Goal: Task Accomplishment & Management: Use online tool/utility

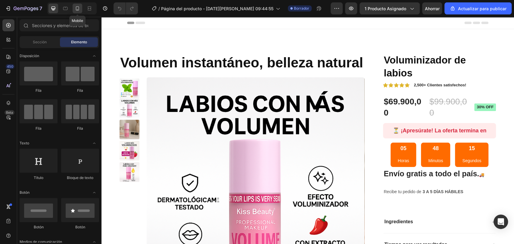
click at [75, 8] on icon at bounding box center [77, 8] width 6 height 6
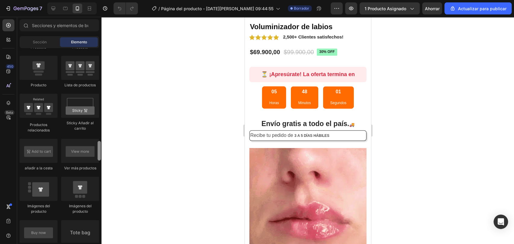
scroll to position [839, 0]
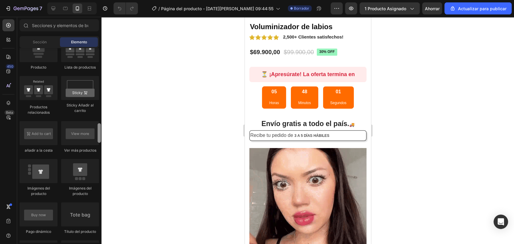
drag, startPoint x: 99, startPoint y: 56, endPoint x: 104, endPoint y: 141, distance: 85.4
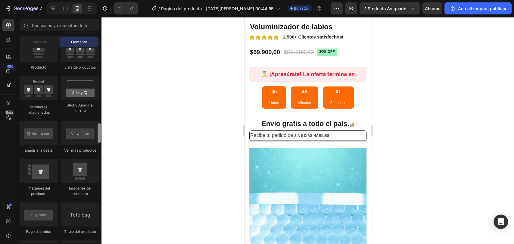
click at [104, 0] on div "7 / Página del producto - [DATE][PERSON_NAME] 09:44:55 Borrador Avance 1 produc…" at bounding box center [257, 0] width 514 height 0
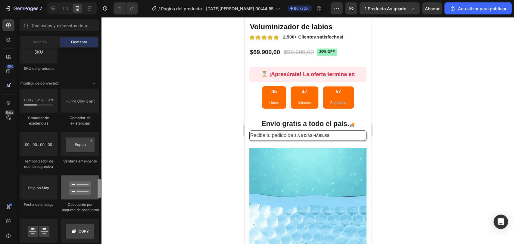
scroll to position [1259, 0]
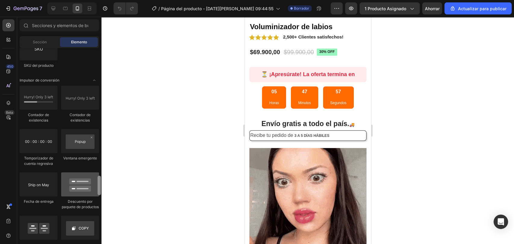
drag, startPoint x: 100, startPoint y: 143, endPoint x: 95, endPoint y: 185, distance: 43.0
click at [95, 185] on div "Disposición [GEOGRAPHIC_DATA] [GEOGRAPHIC_DATA] [GEOGRAPHIC_DATA] Fila Texto Tí…" at bounding box center [59, 145] width 84 height 195
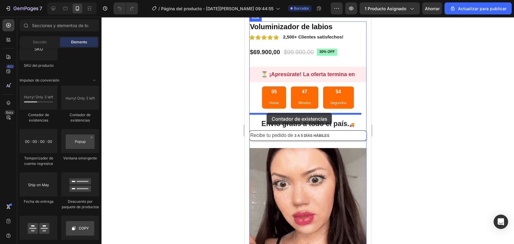
drag, startPoint x: 278, startPoint y: 120, endPoint x: 266, endPoint y: 113, distance: 13.6
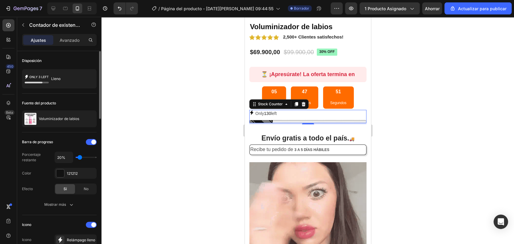
type input "50%"
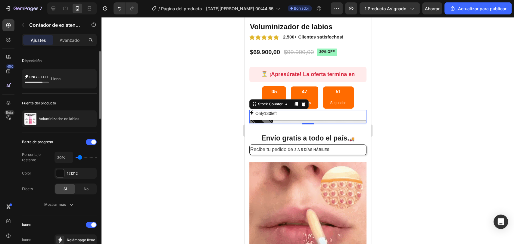
type input "50"
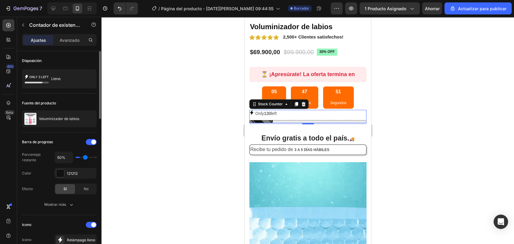
type input "70%"
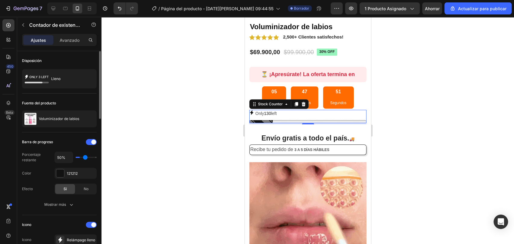
type input "70"
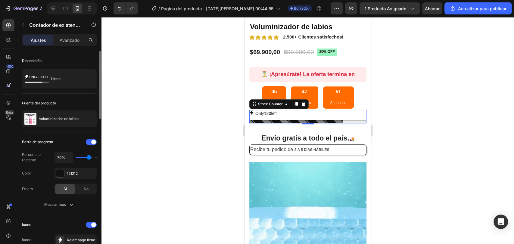
type input "80%"
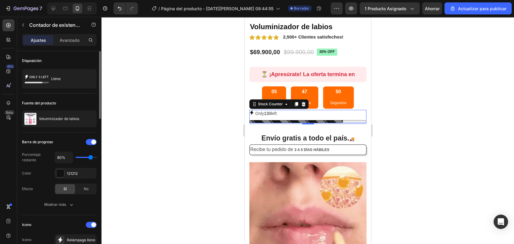
drag, startPoint x: 81, startPoint y: 157, endPoint x: 91, endPoint y: 159, distance: 10.4
type input "80"
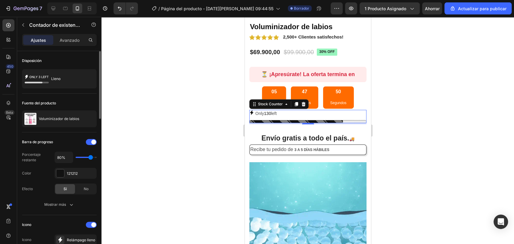
click at [91, 158] on input "range" at bounding box center [86, 157] width 21 height 1
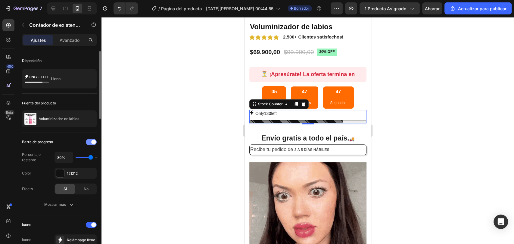
click at [94, 139] on div at bounding box center [91, 142] width 11 height 6
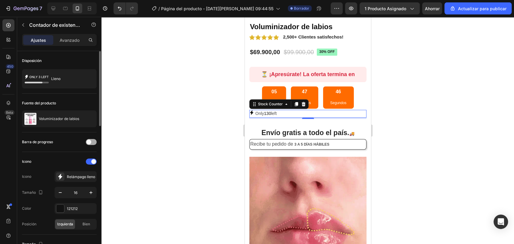
click at [90, 143] on span at bounding box center [88, 142] width 5 height 5
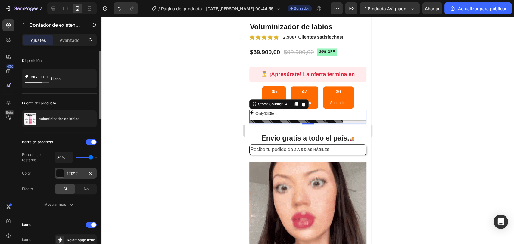
click at [79, 176] on div "121212" at bounding box center [75, 173] width 42 height 11
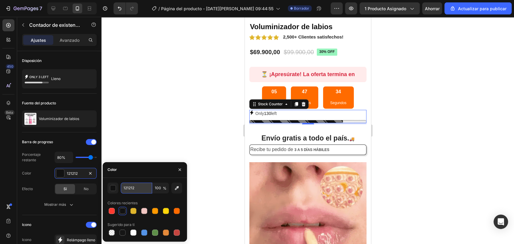
click at [127, 190] on input "121212" at bounding box center [136, 188] width 31 height 11
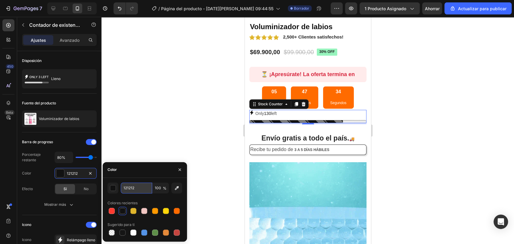
click at [127, 190] on input "121212" at bounding box center [136, 188] width 31 height 11
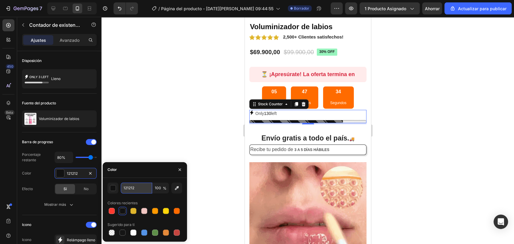
paste input "#FF3B30"
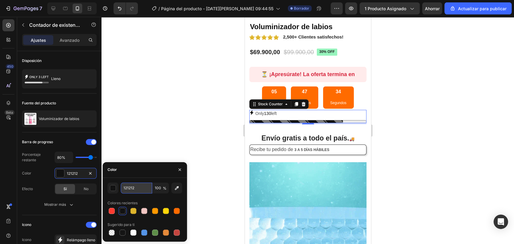
type input "#FF3B30"
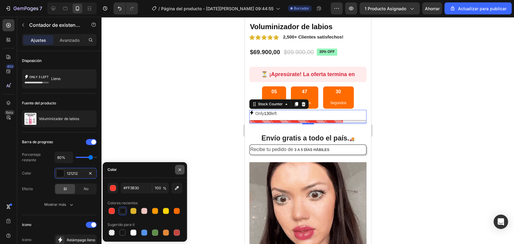
click at [178, 170] on icon "button" at bounding box center [179, 169] width 5 height 5
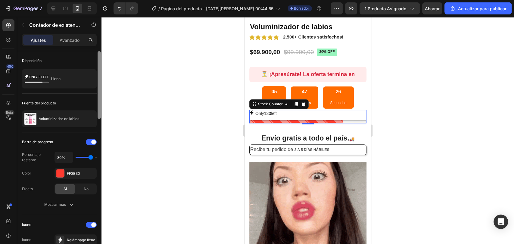
drag, startPoint x: 101, startPoint y: 109, endPoint x: 101, endPoint y: 78, distance: 30.7
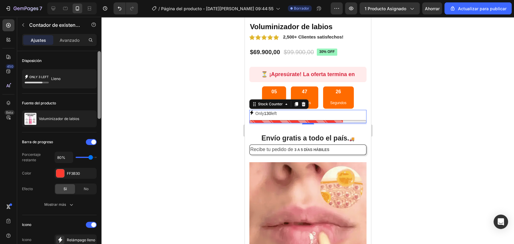
click at [101, 78] on div at bounding box center [99, 156] width 5 height 210
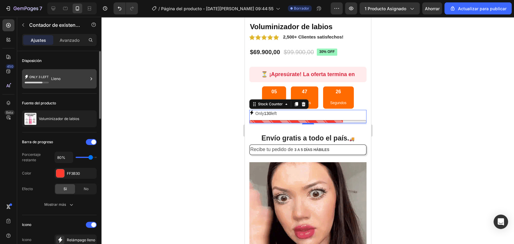
click at [70, 77] on div "Lleno" at bounding box center [69, 79] width 37 height 14
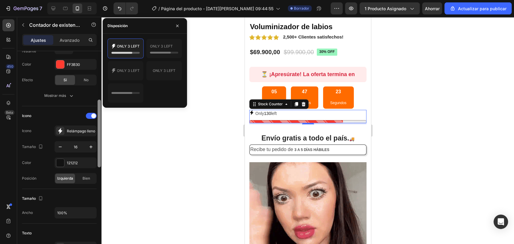
scroll to position [119, 0]
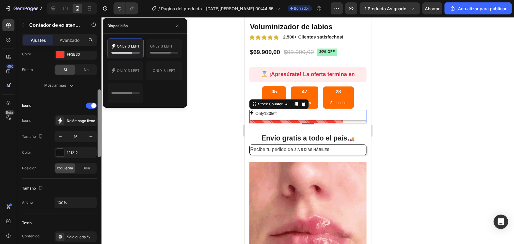
drag, startPoint x: 98, startPoint y: 73, endPoint x: 96, endPoint y: 111, distance: 38.6
click at [96, 111] on div "Disposición Lleno Fuente del producto Voluminizador de labios Barra de progreso…" at bounding box center [59, 156] width 84 height 210
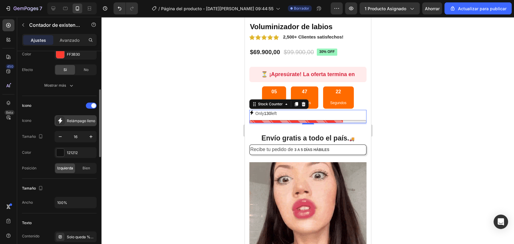
click at [79, 122] on font "Relámpago lleno" at bounding box center [81, 121] width 28 height 5
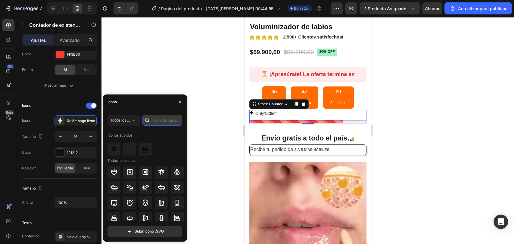
click at [164, 120] on input "text" at bounding box center [162, 120] width 40 height 11
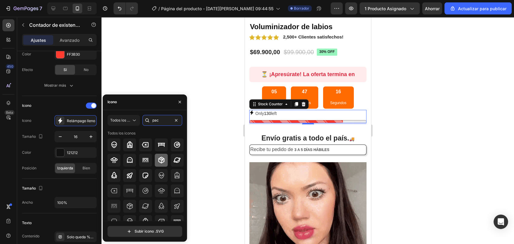
type input "pac"
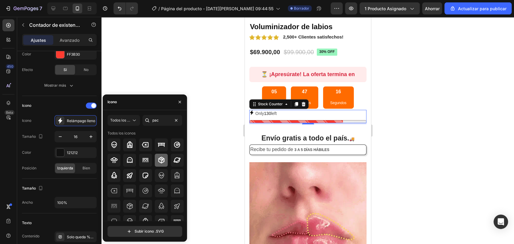
click at [161, 158] on icon at bounding box center [161, 160] width 7 height 7
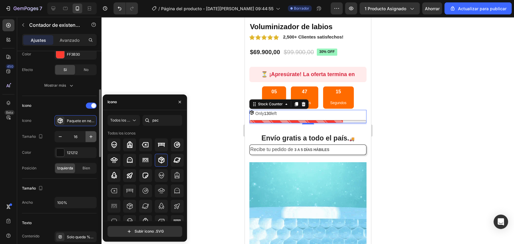
click at [90, 136] on icon "button" at bounding box center [90, 136] width 3 height 3
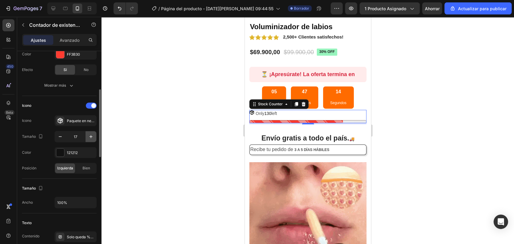
click at [90, 136] on icon "button" at bounding box center [90, 136] width 3 height 3
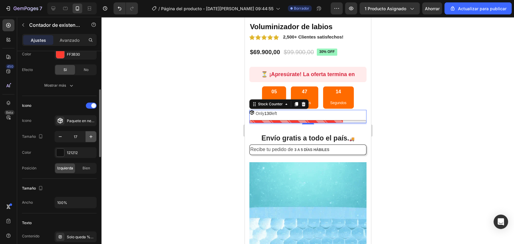
type input "18"
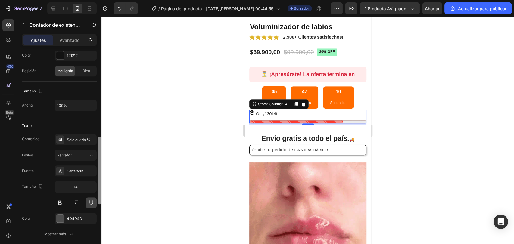
scroll to position [231, 0]
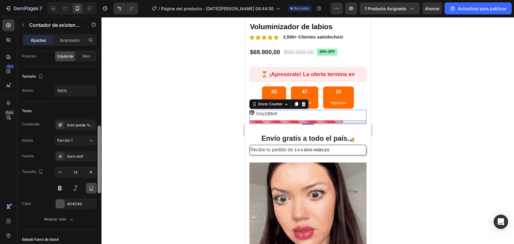
drag, startPoint x: 101, startPoint y: 150, endPoint x: 93, endPoint y: 186, distance: 36.8
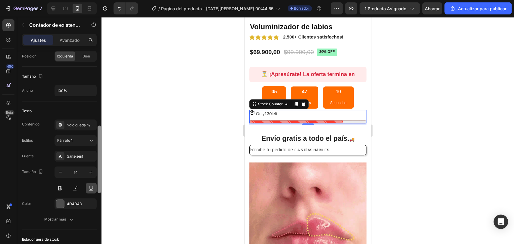
click at [93, 186] on div "Disposición Lleno Fuente del producto Voluminizador de labios Barra de progreso…" at bounding box center [59, 156] width 84 height 210
click at [60, 185] on button at bounding box center [59, 188] width 11 height 11
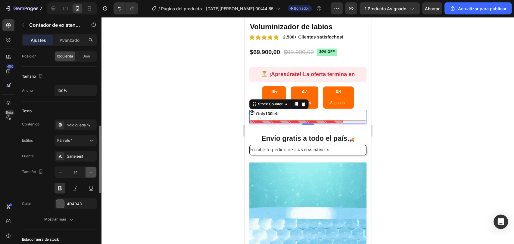
click at [94, 173] on icon "button" at bounding box center [91, 172] width 6 height 6
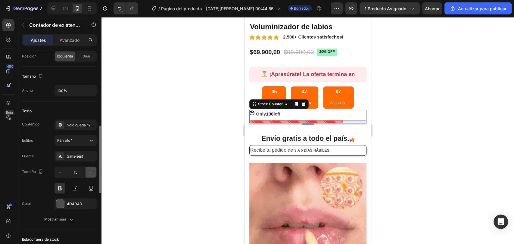
click at [93, 173] on icon "button" at bounding box center [91, 172] width 6 height 6
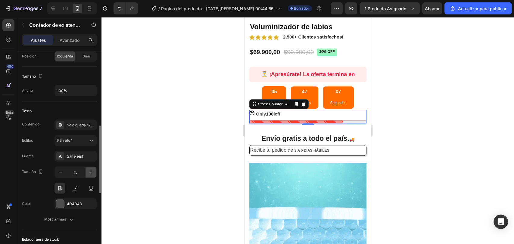
type input "16"
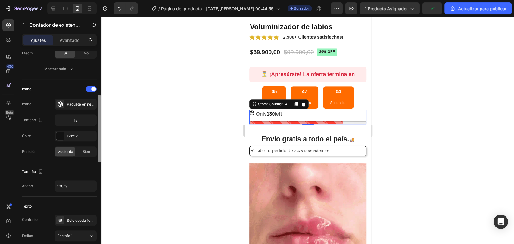
scroll to position [134, 0]
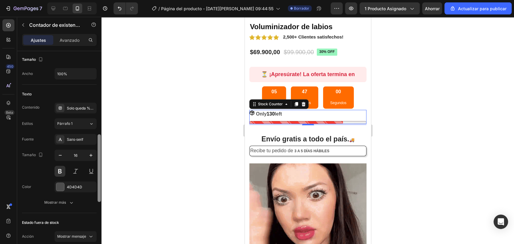
drag, startPoint x: 99, startPoint y: 166, endPoint x: 98, endPoint y: 173, distance: 6.4
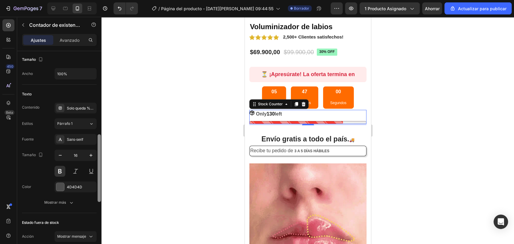
click at [98, 173] on div at bounding box center [99, 168] width 3 height 68
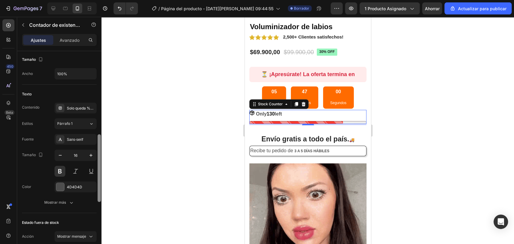
scroll to position [251, 0]
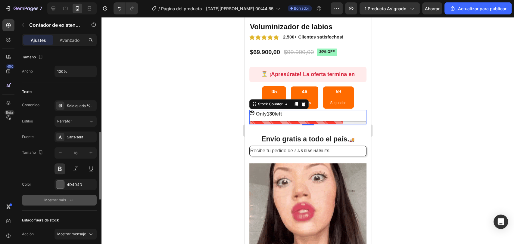
click at [61, 195] on button "Mostrar más" at bounding box center [59, 200] width 75 height 11
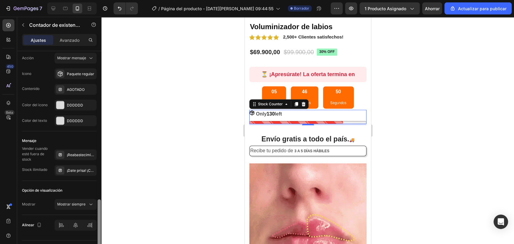
scroll to position [508, 0]
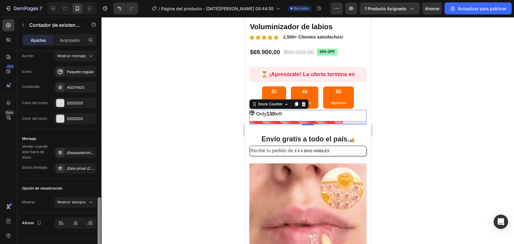
drag, startPoint x: 100, startPoint y: 164, endPoint x: 84, endPoint y: 247, distance: 84.7
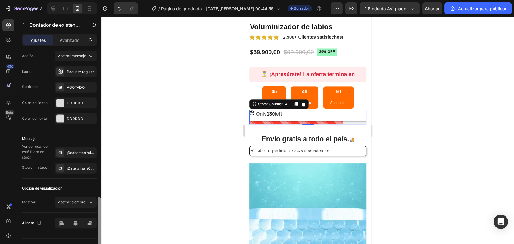
click at [84, 0] on html "7 / Página del producto - [DATE][PERSON_NAME] 09:44:55 Borrador Avance 1 produc…" at bounding box center [257, 0] width 514 height 0
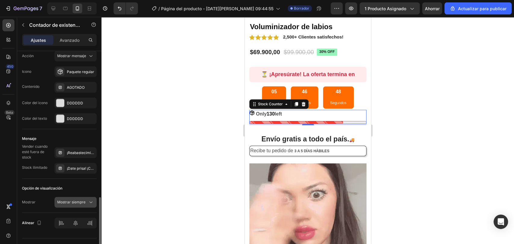
click at [81, 204] on span "Mostrar siempre" at bounding box center [71, 202] width 28 height 5
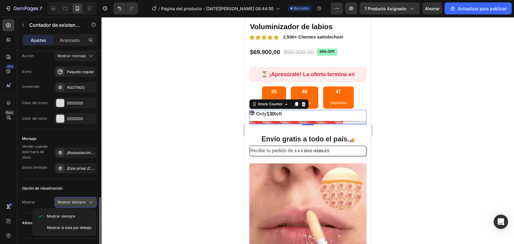
click at [81, 203] on font "Mostrar siempre" at bounding box center [71, 202] width 28 height 5
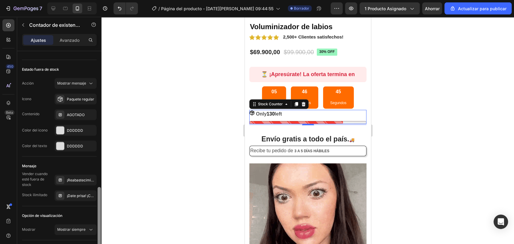
scroll to position [479, 0]
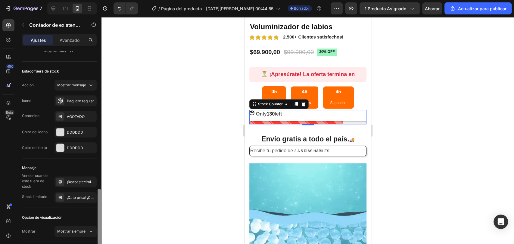
drag, startPoint x: 99, startPoint y: 207, endPoint x: 99, endPoint y: 198, distance: 8.4
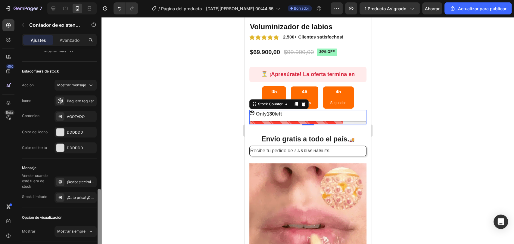
click at [99, 198] on div at bounding box center [99, 219] width 3 height 60
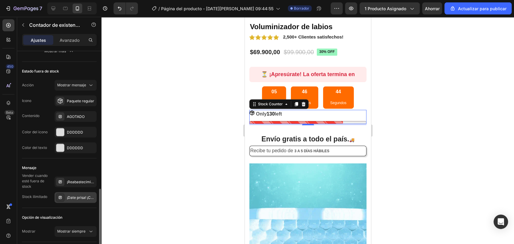
click at [82, 195] on font "¡Date prisa! ¡COMPRE YA!" at bounding box center [88, 197] width 43 height 5
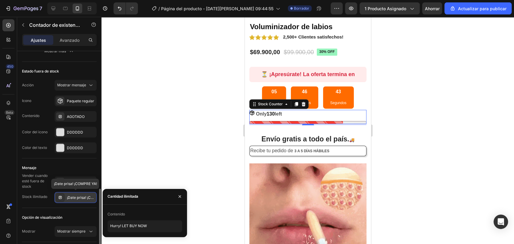
click at [82, 195] on font "¡Date prisa! ¡COMPRE YA!" at bounding box center [88, 197] width 43 height 5
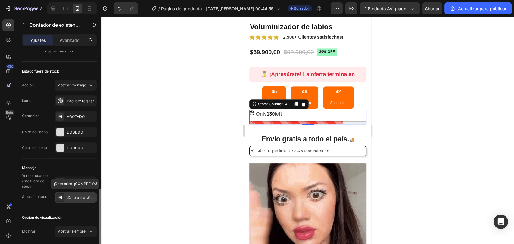
click at [82, 195] on font "¡Date prisa! ¡COMPRE YA!" at bounding box center [88, 197] width 43 height 5
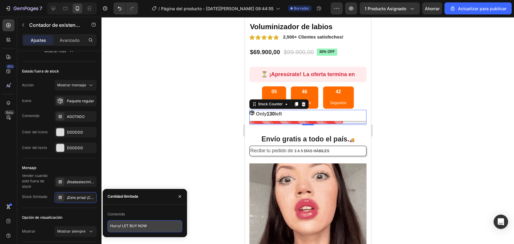
click at [132, 224] on textarea "Hurry! LET BUY NOW" at bounding box center [144, 226] width 75 height 12
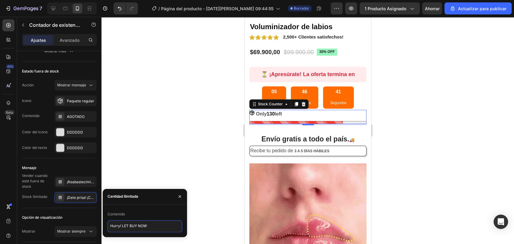
click at [132, 224] on textarea "Hurry! LET BUY NOW" at bounding box center [144, 226] width 75 height 12
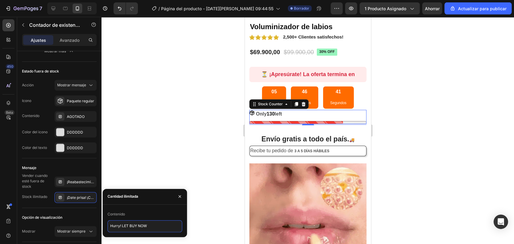
click at [132, 224] on textarea "Hurry! LET BUY NOW" at bounding box center [144, 226] width 75 height 12
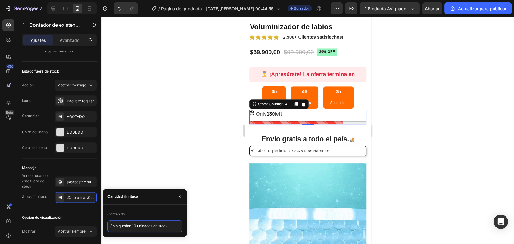
type textarea "Solo quedan 10 unidades en stock"
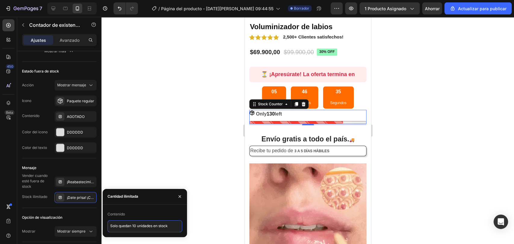
scroll to position [2, 0]
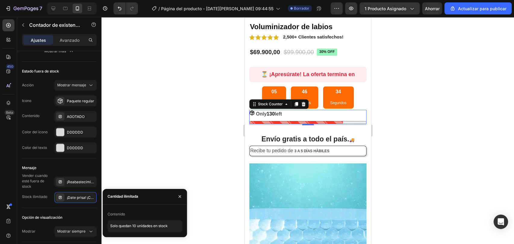
click at [169, 173] on div at bounding box center [307, 130] width 413 height 227
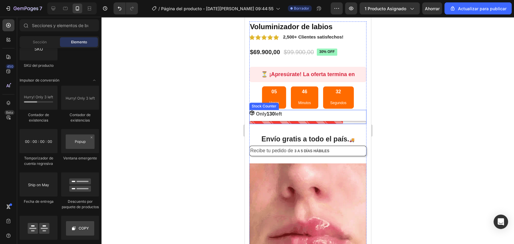
click at [269, 112] on p "Only 130 left" at bounding box center [269, 114] width 26 height 9
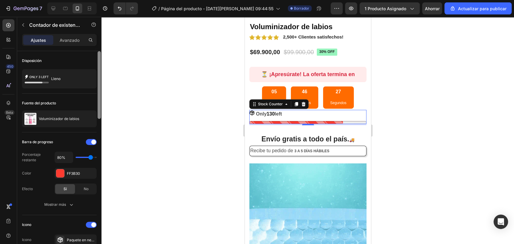
drag, startPoint x: 99, startPoint y: 97, endPoint x: 100, endPoint y: 54, distance: 43.7
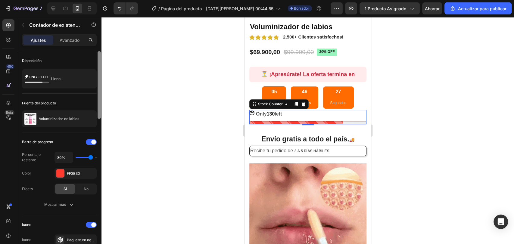
click at [100, 54] on div at bounding box center [99, 85] width 3 height 68
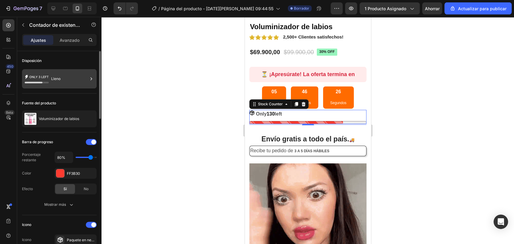
click at [65, 85] on div "Lleno" at bounding box center [69, 79] width 37 height 14
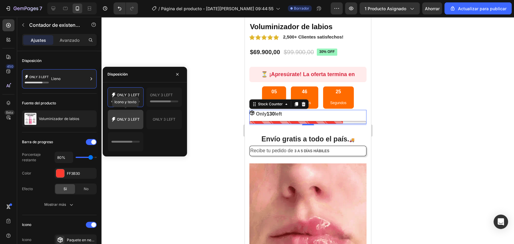
click at [139, 116] on icon at bounding box center [125, 120] width 28 height 12
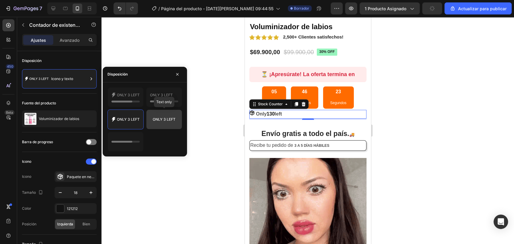
click at [158, 115] on icon at bounding box center [164, 120] width 28 height 12
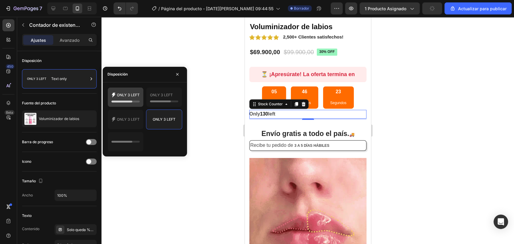
click at [128, 102] on icon at bounding box center [121, 102] width 21 height 2
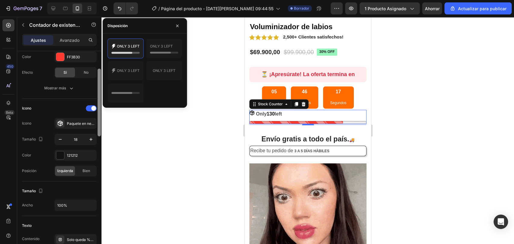
scroll to position [101, 0]
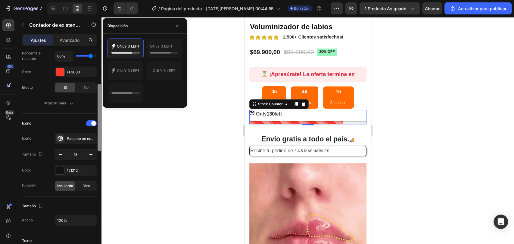
drag, startPoint x: 99, startPoint y: 78, endPoint x: 98, endPoint y: 111, distance: 32.8
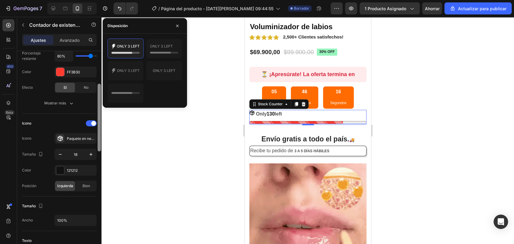
click at [98, 111] on div at bounding box center [99, 118] width 3 height 68
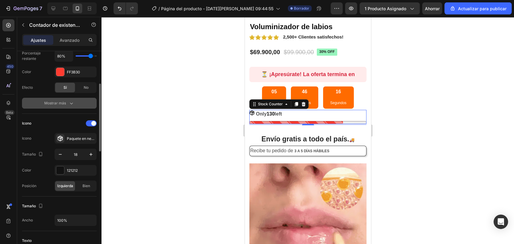
click at [70, 98] on button "Mostrar más" at bounding box center [59, 103] width 75 height 11
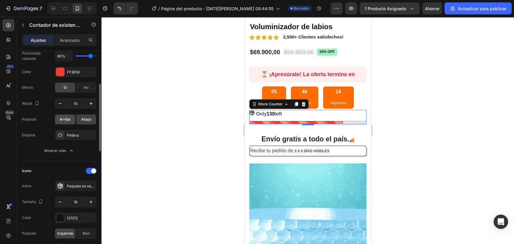
click at [70, 119] on font "Arriba" at bounding box center [65, 119] width 11 height 5
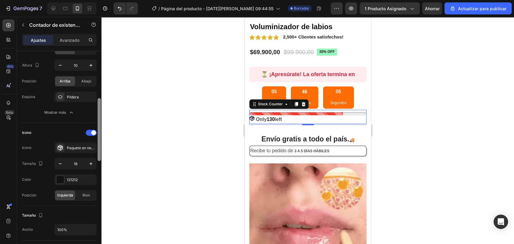
drag, startPoint x: 99, startPoint y: 115, endPoint x: 100, endPoint y: 128, distance: 13.0
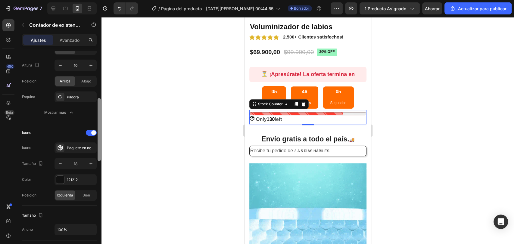
click at [100, 128] on div at bounding box center [99, 129] width 3 height 63
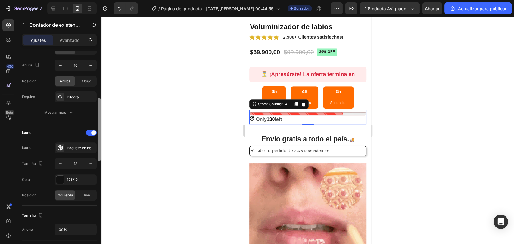
scroll to position [145, 0]
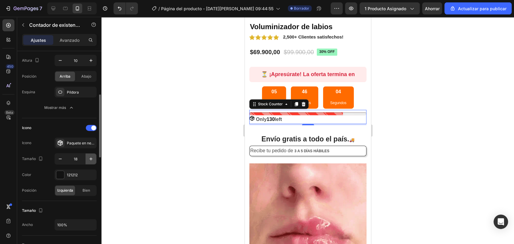
click at [89, 156] on icon "button" at bounding box center [91, 159] width 6 height 6
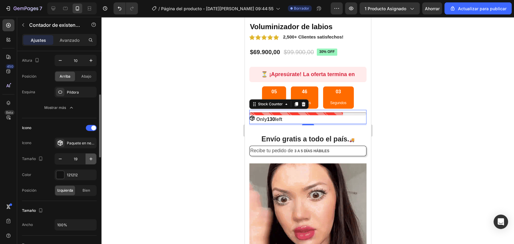
click at [89, 156] on icon "button" at bounding box center [91, 159] width 6 height 6
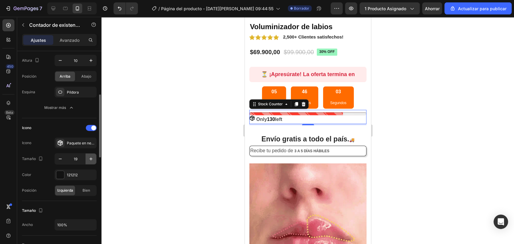
type input "20"
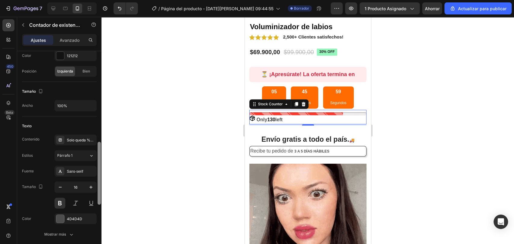
scroll to position [272, 0]
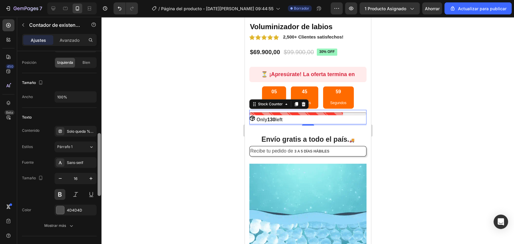
drag, startPoint x: 101, startPoint y: 133, endPoint x: 102, endPoint y: 172, distance: 38.6
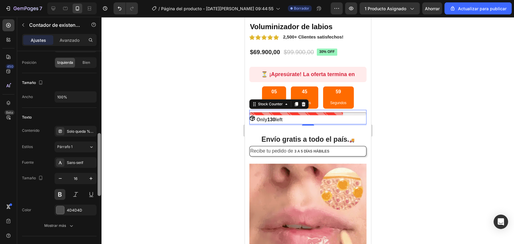
click at [102, 0] on div "7 / Página del producto - [DATE][PERSON_NAME] 09:44:55 Borrador Avance 1 produc…" at bounding box center [257, 0] width 514 height 0
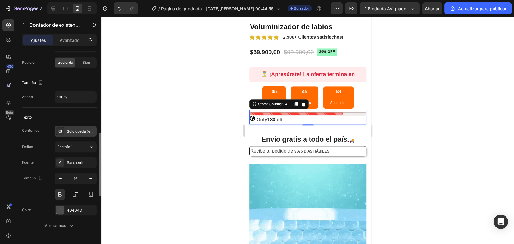
click at [79, 131] on font "Solo queda %number%" at bounding box center [87, 131] width 40 height 5
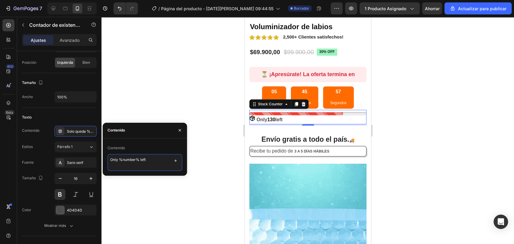
click at [122, 163] on textarea "Only %number% left" at bounding box center [144, 162] width 75 height 17
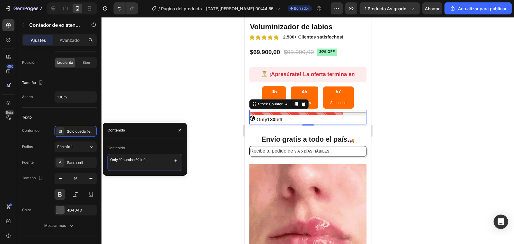
click at [122, 163] on textarea "Only %number% left" at bounding box center [144, 162] width 75 height 17
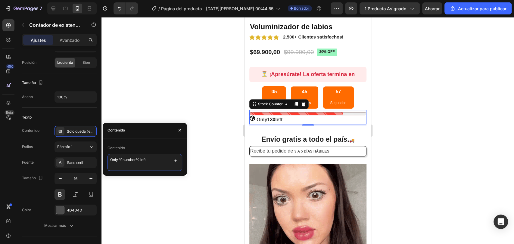
click at [122, 163] on textarea "Only %number% left" at bounding box center [144, 162] width 75 height 17
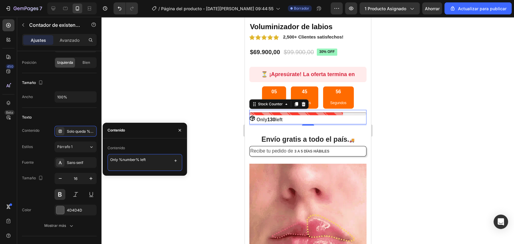
type textarea "s"
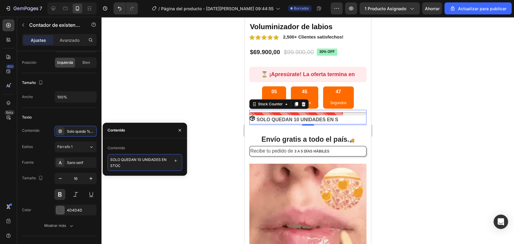
type textarea "SOLO QUEDAN 10 UNIDADES EN STOCK"
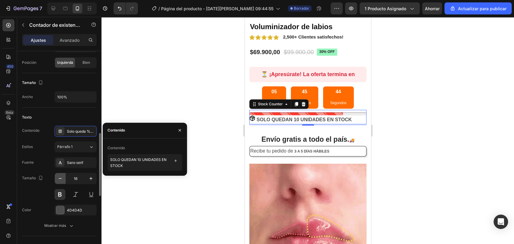
click at [61, 179] on icon "button" at bounding box center [60, 179] width 6 height 6
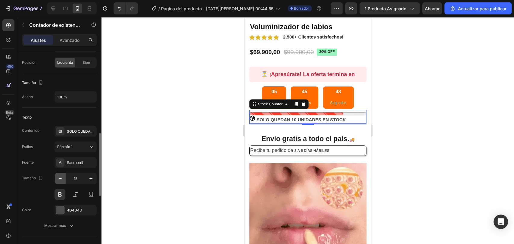
click at [61, 179] on icon "button" at bounding box center [60, 179] width 6 height 6
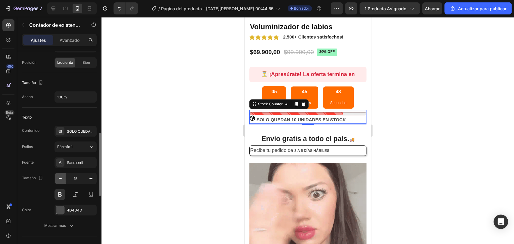
type input "14"
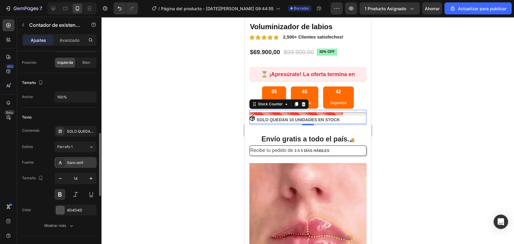
click at [77, 162] on font "Sans-serif" at bounding box center [75, 163] width 16 height 4
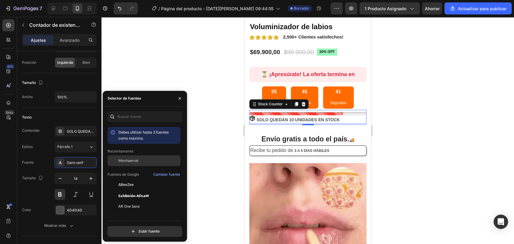
click at [130, 160] on font "Montserrat" at bounding box center [128, 160] width 20 height 5
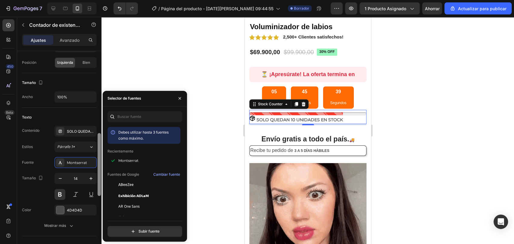
scroll to position [483, 0]
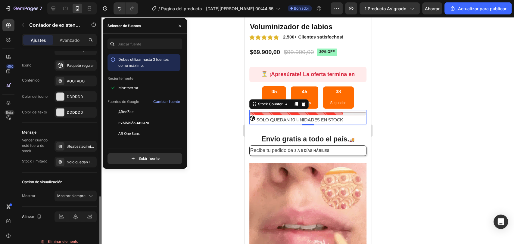
click at [135, 201] on div at bounding box center [307, 130] width 413 height 227
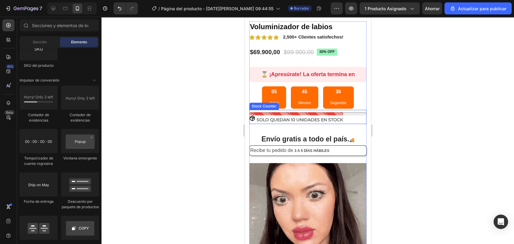
click at [359, 112] on div at bounding box center [307, 113] width 117 height 3
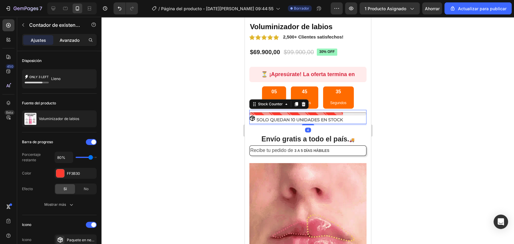
click at [71, 38] on font "Avanzado" at bounding box center [70, 40] width 20 height 5
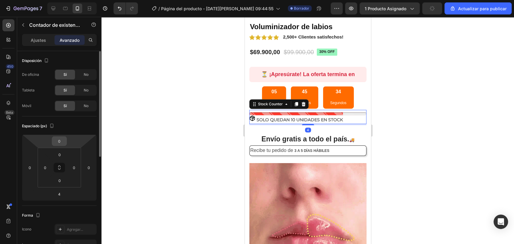
click at [60, 142] on input "0" at bounding box center [59, 141] width 12 height 9
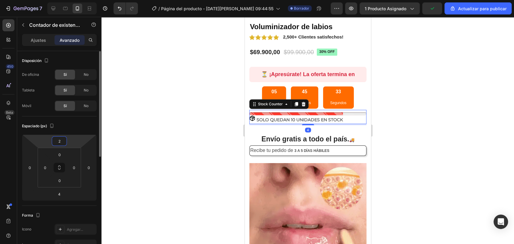
type input "20"
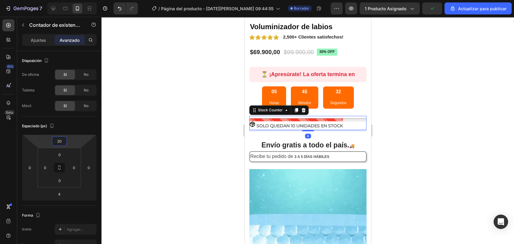
click at [192, 94] on div at bounding box center [307, 130] width 413 height 227
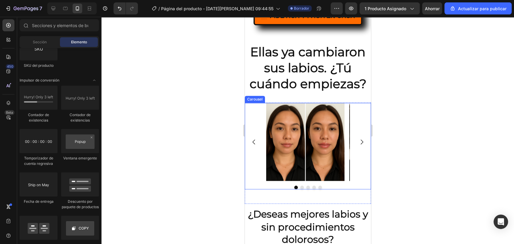
scroll to position [559, 0]
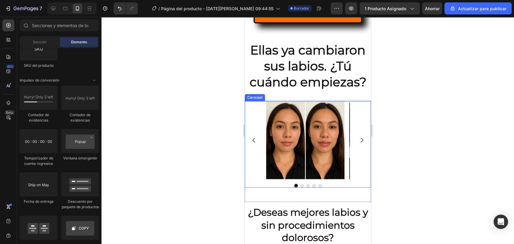
click at [358, 137] on icon "Carousel Next Arrow" at bounding box center [361, 140] width 7 height 7
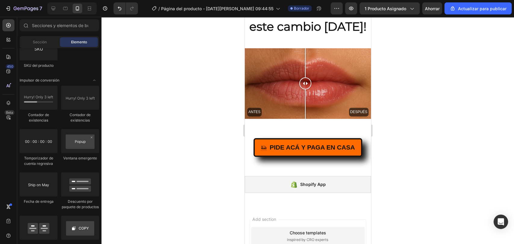
scroll to position [1773, 0]
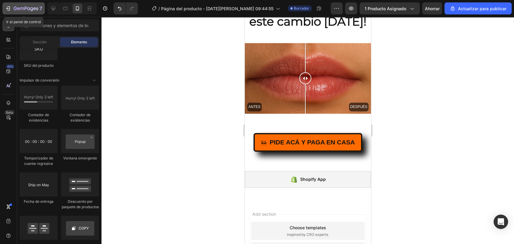
click at [19, 8] on icon "button" at bounding box center [18, 8] width 3 height 3
